Goal: Information Seeking & Learning: Learn about a topic

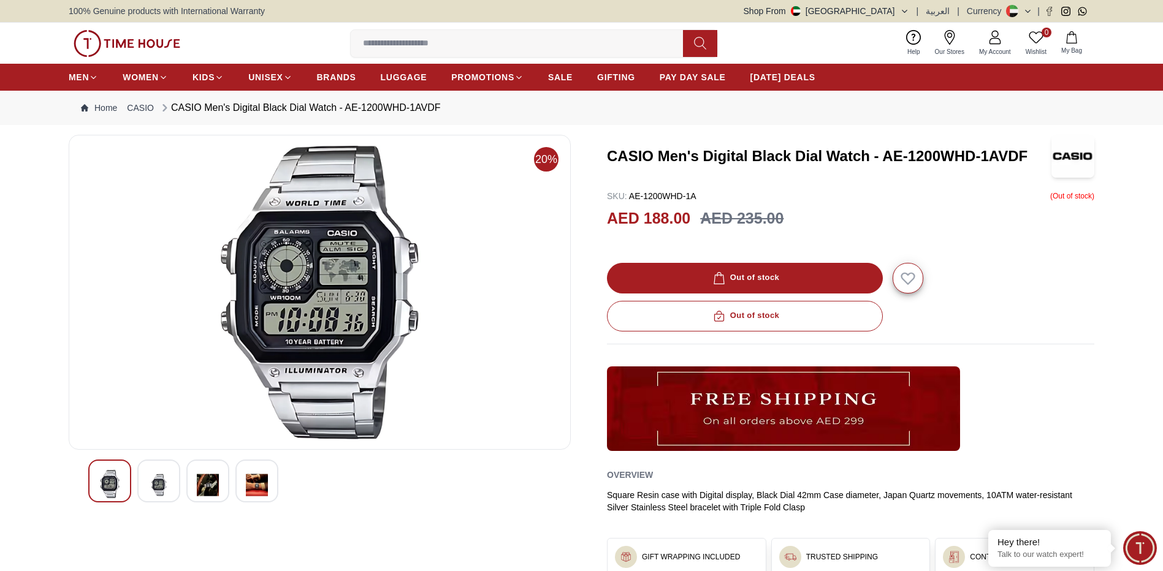
click at [161, 489] on img at bounding box center [159, 485] width 22 height 30
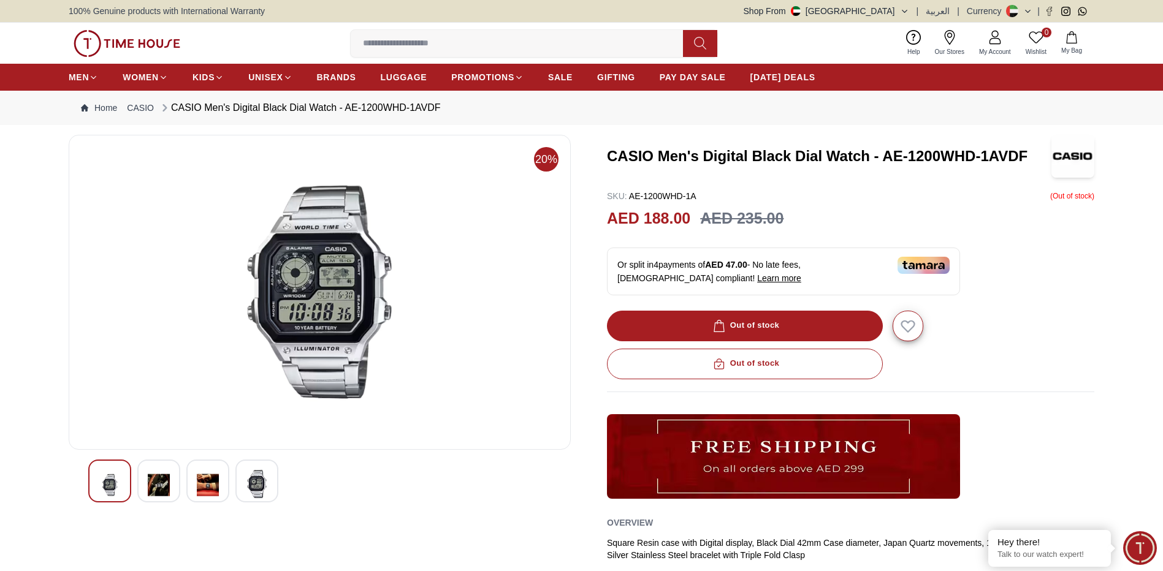
click at [203, 482] on img at bounding box center [208, 485] width 22 height 30
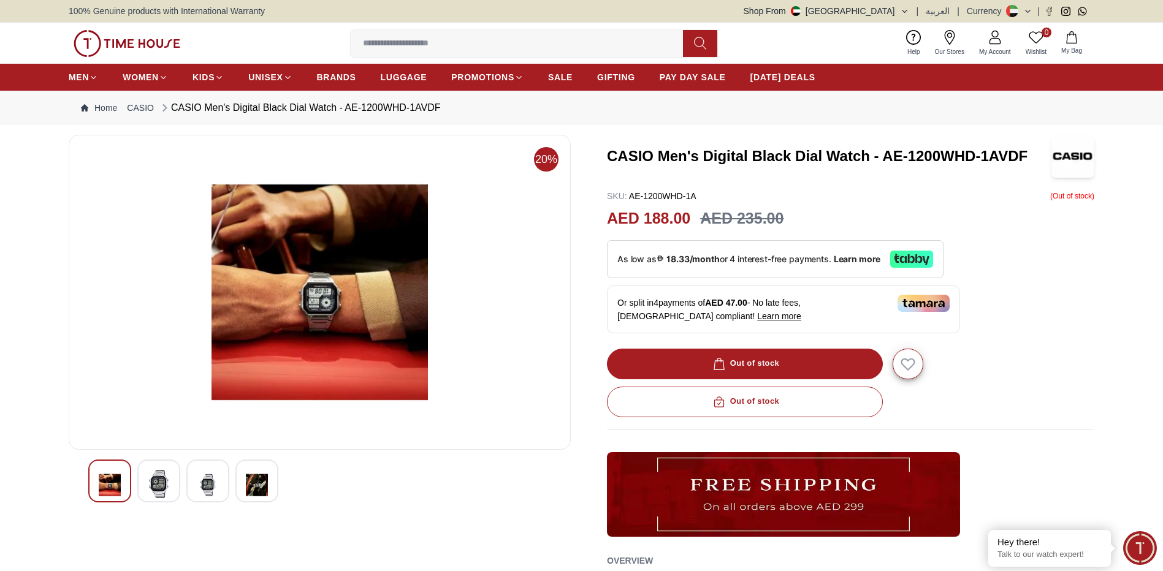
click at [257, 485] on img at bounding box center [257, 485] width 22 height 30
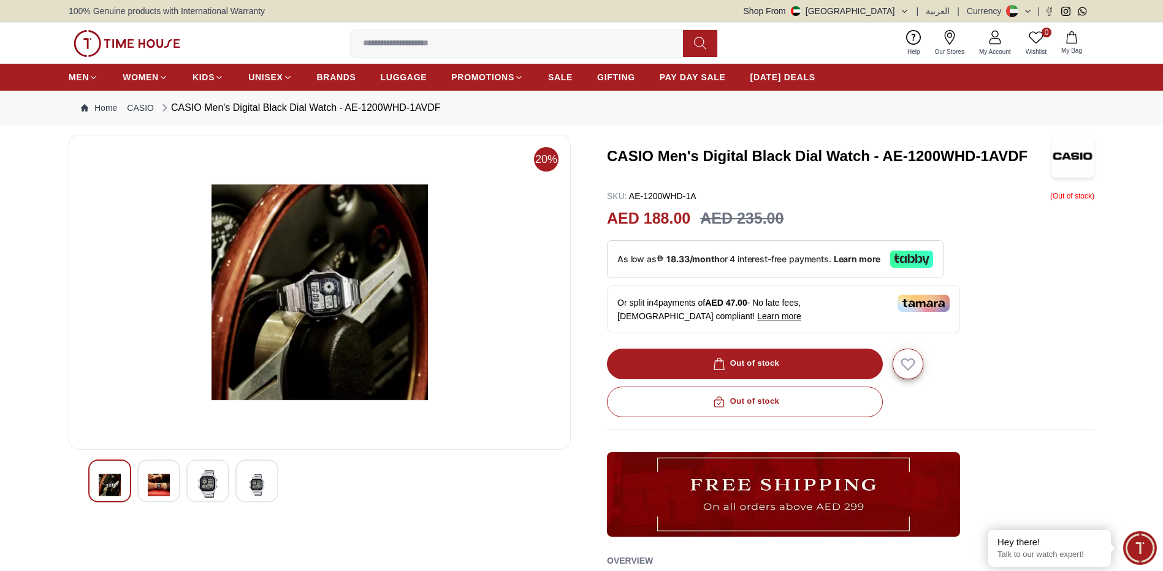
click at [206, 489] on img at bounding box center [208, 484] width 22 height 28
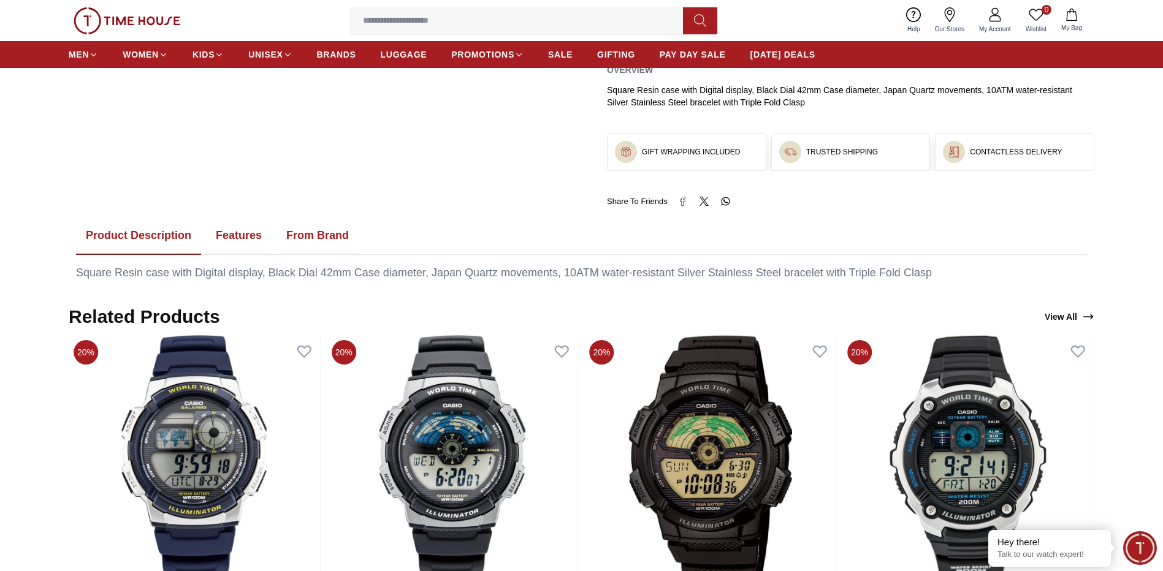
scroll to position [489, 0]
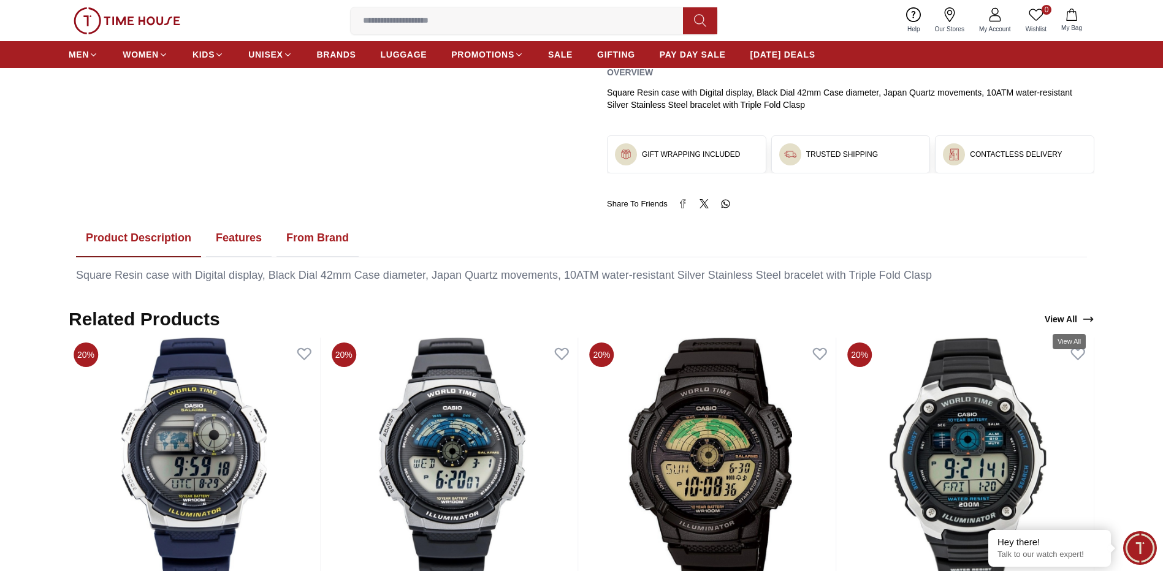
click at [1054, 320] on link "View All" at bounding box center [1069, 319] width 55 height 17
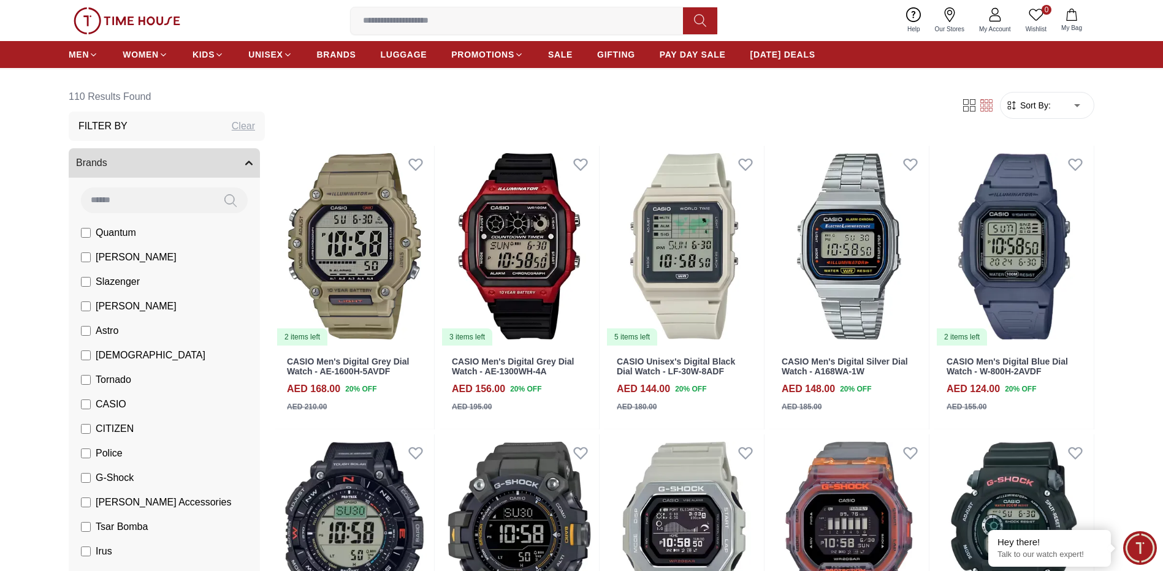
scroll to position [59, 0]
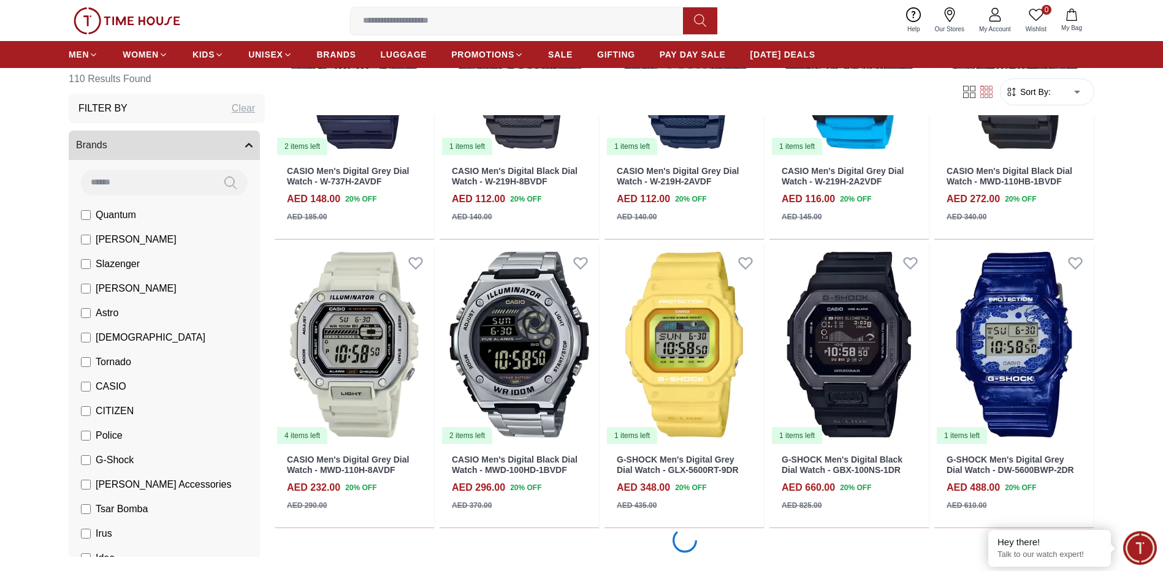
scroll to position [1977, 0]
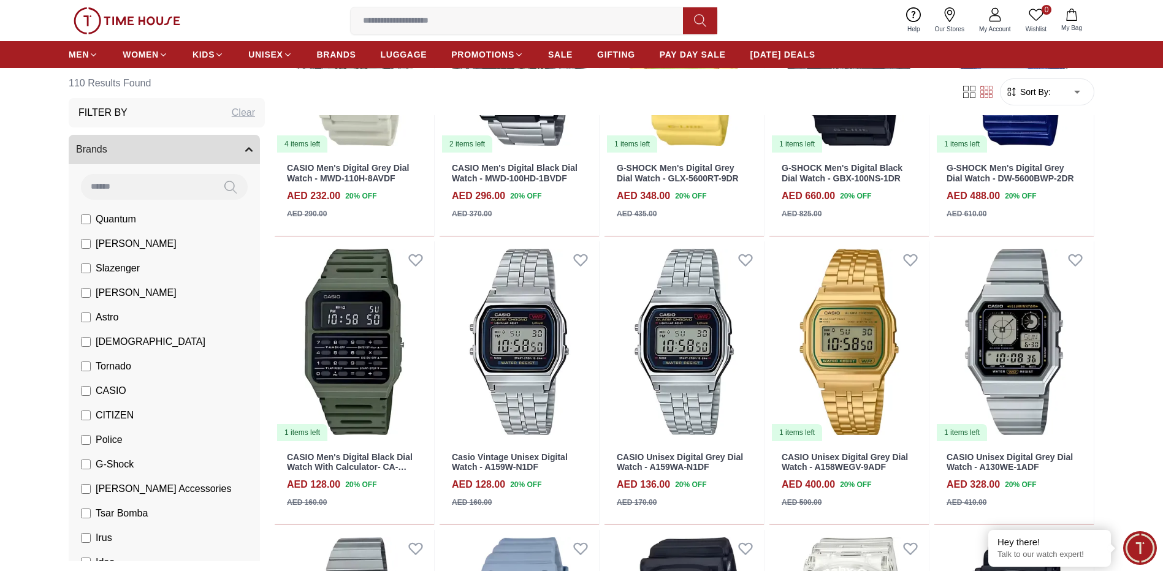
scroll to position [2370, 0]
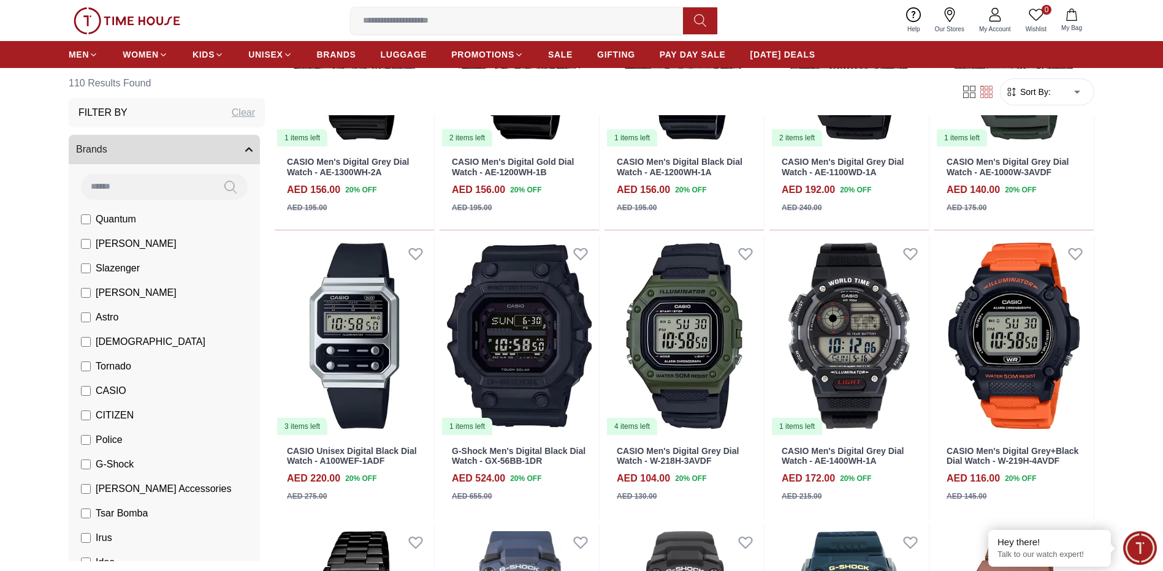
scroll to position [3816, 0]
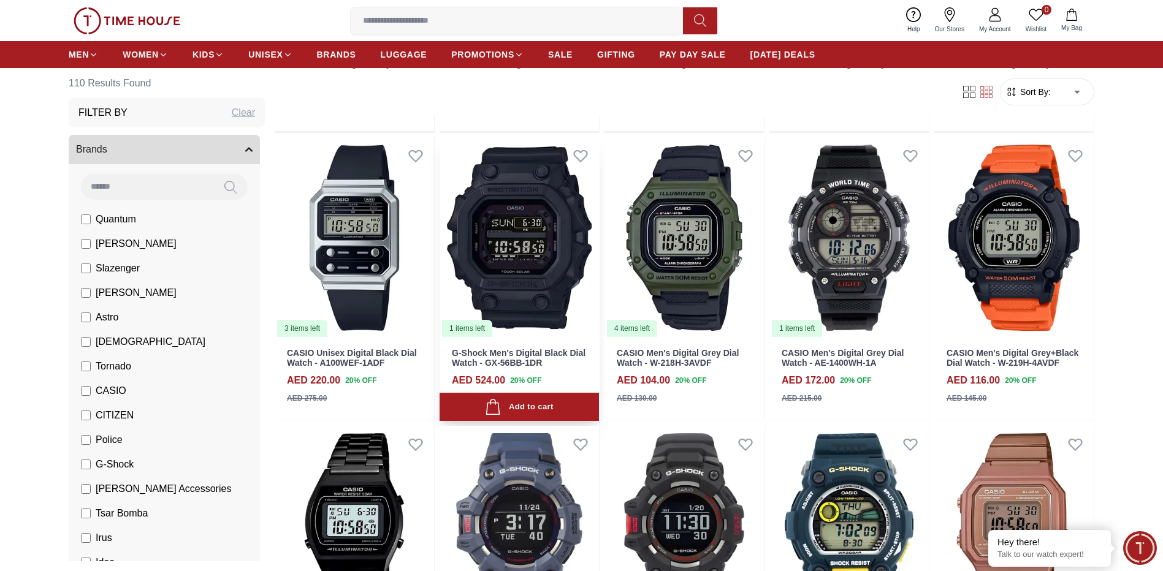
click at [560, 253] on img at bounding box center [518, 237] width 159 height 201
